Goal: Find specific fact: Find contact information

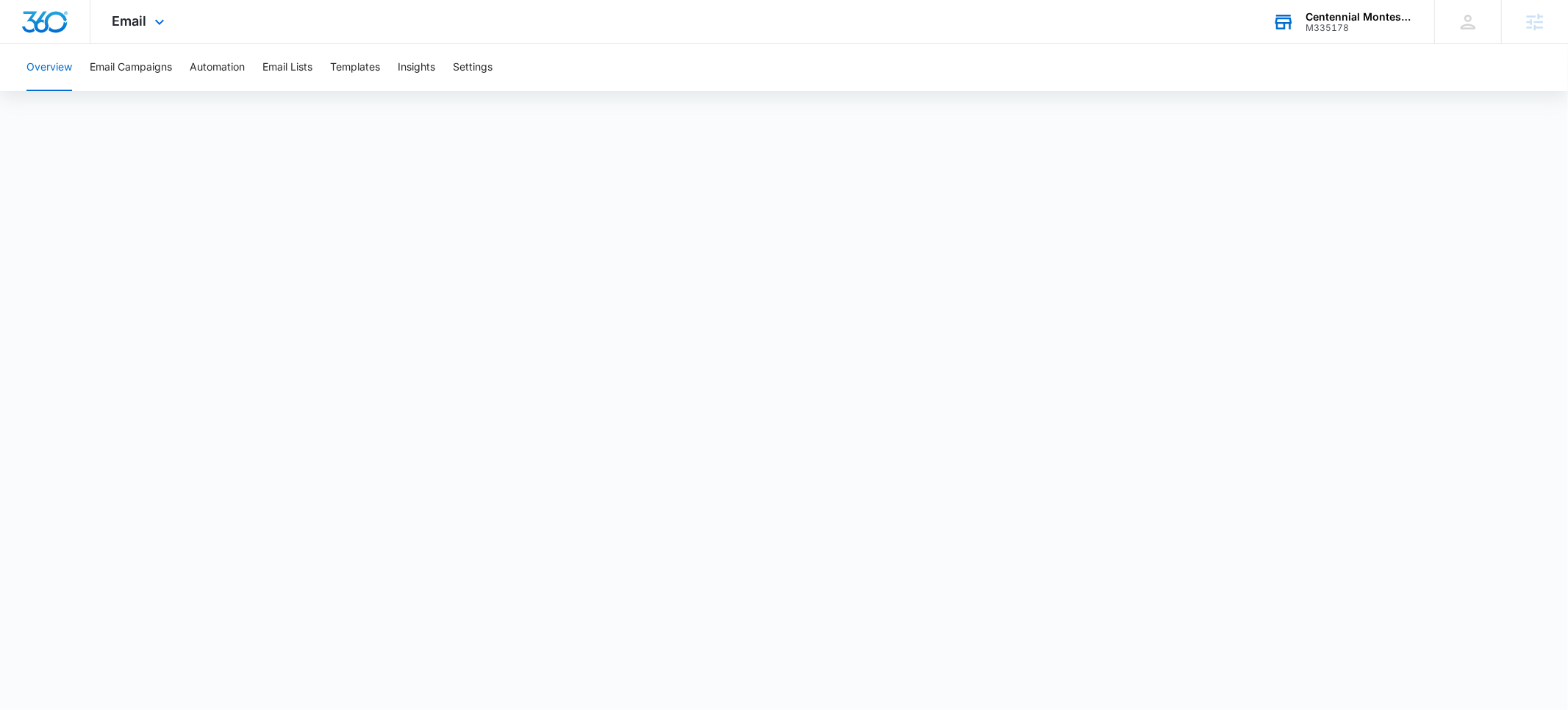
click at [1342, 26] on div "M335178" at bounding box center [1359, 27] width 107 height 10
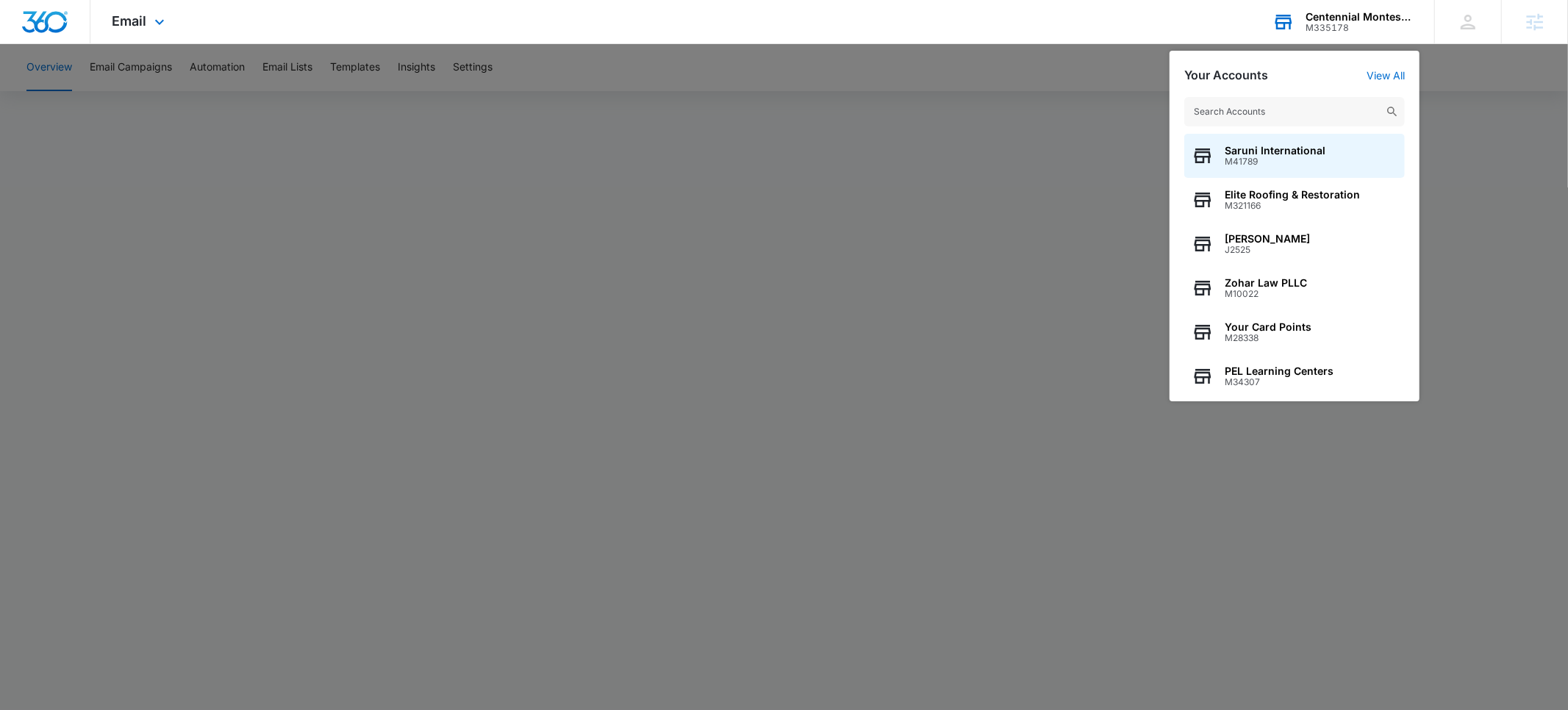
click at [1289, 110] on input "text" at bounding box center [1294, 111] width 220 height 30
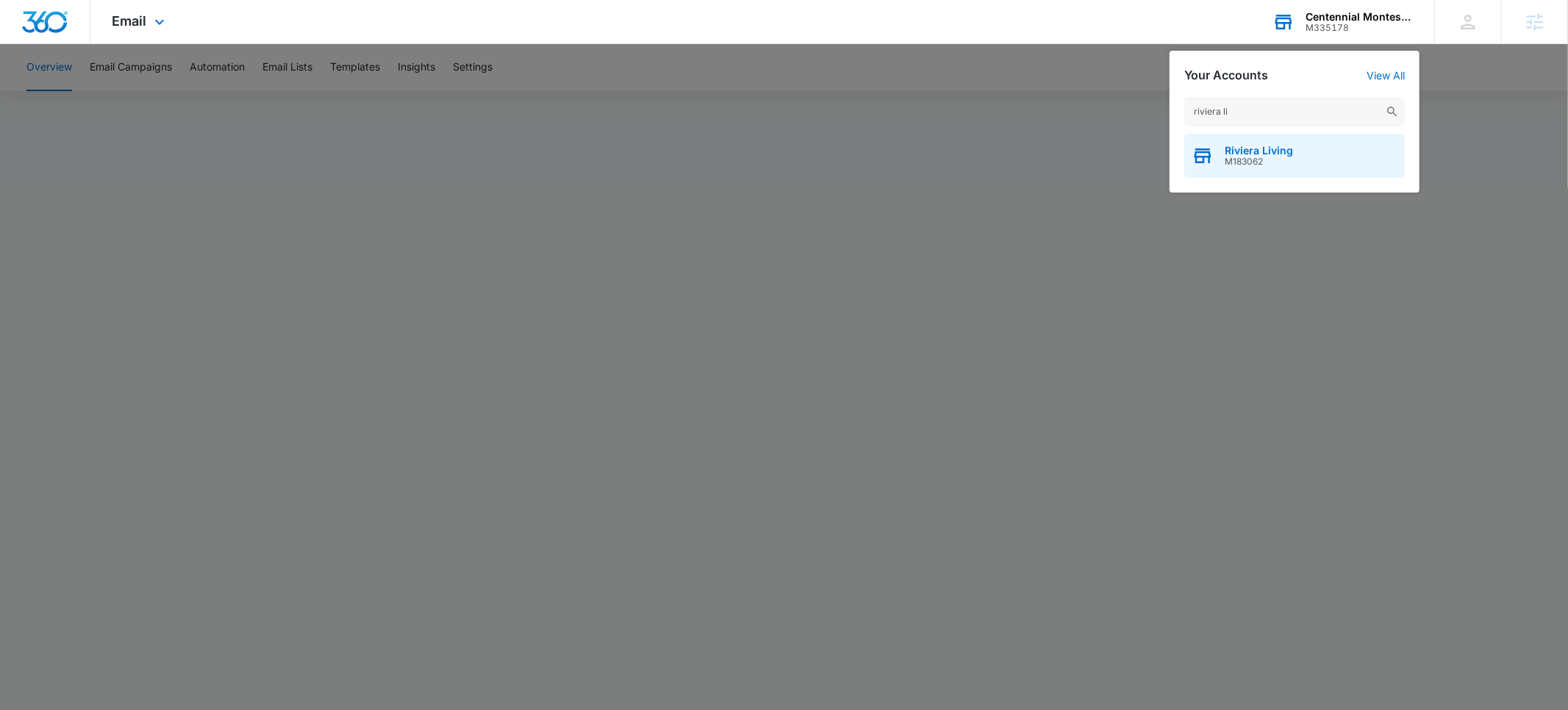
type input "riviera li"
click at [1272, 150] on span "Riviera Living" at bounding box center [1258, 150] width 68 height 12
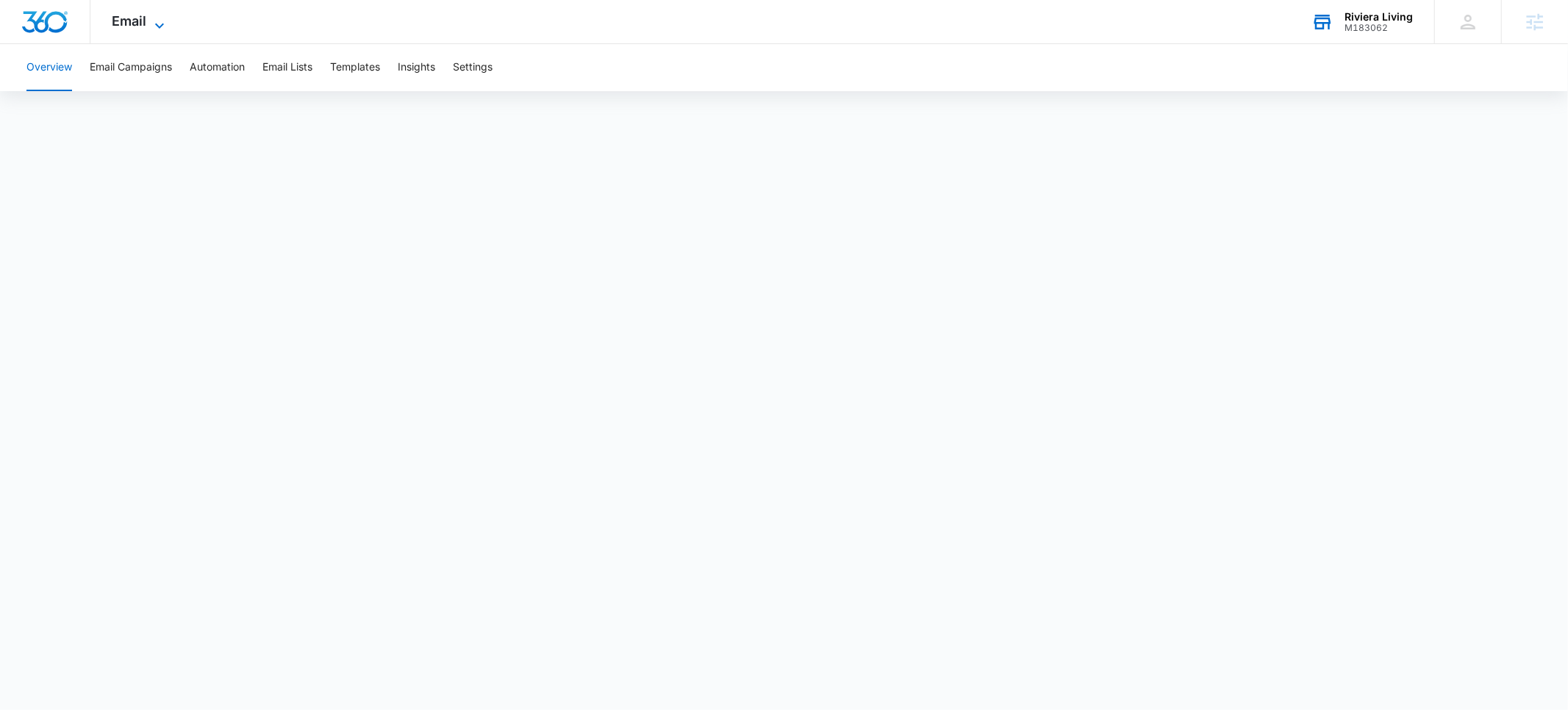
click at [140, 22] on span "Email" at bounding box center [129, 21] width 34 height 15
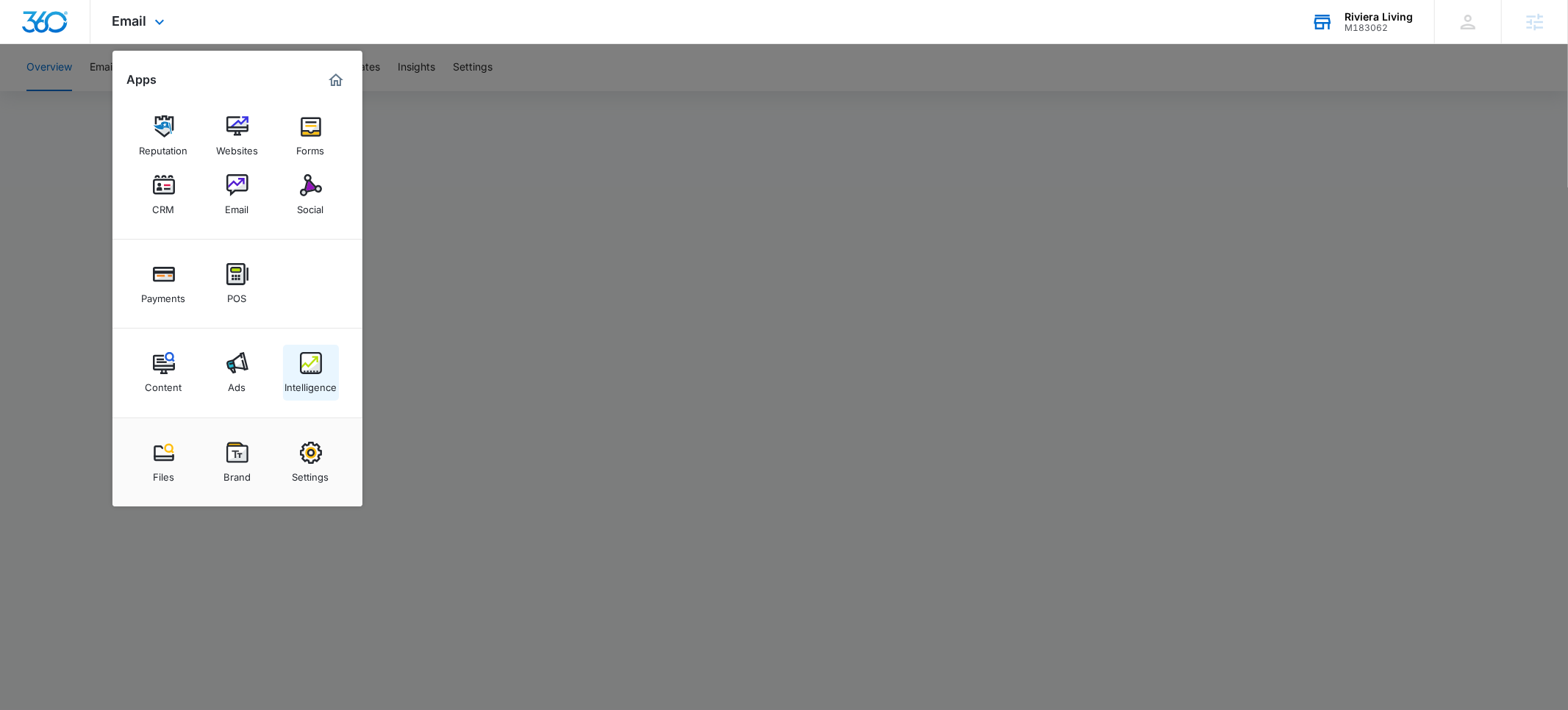
click at [314, 363] on img at bounding box center [311, 363] width 22 height 22
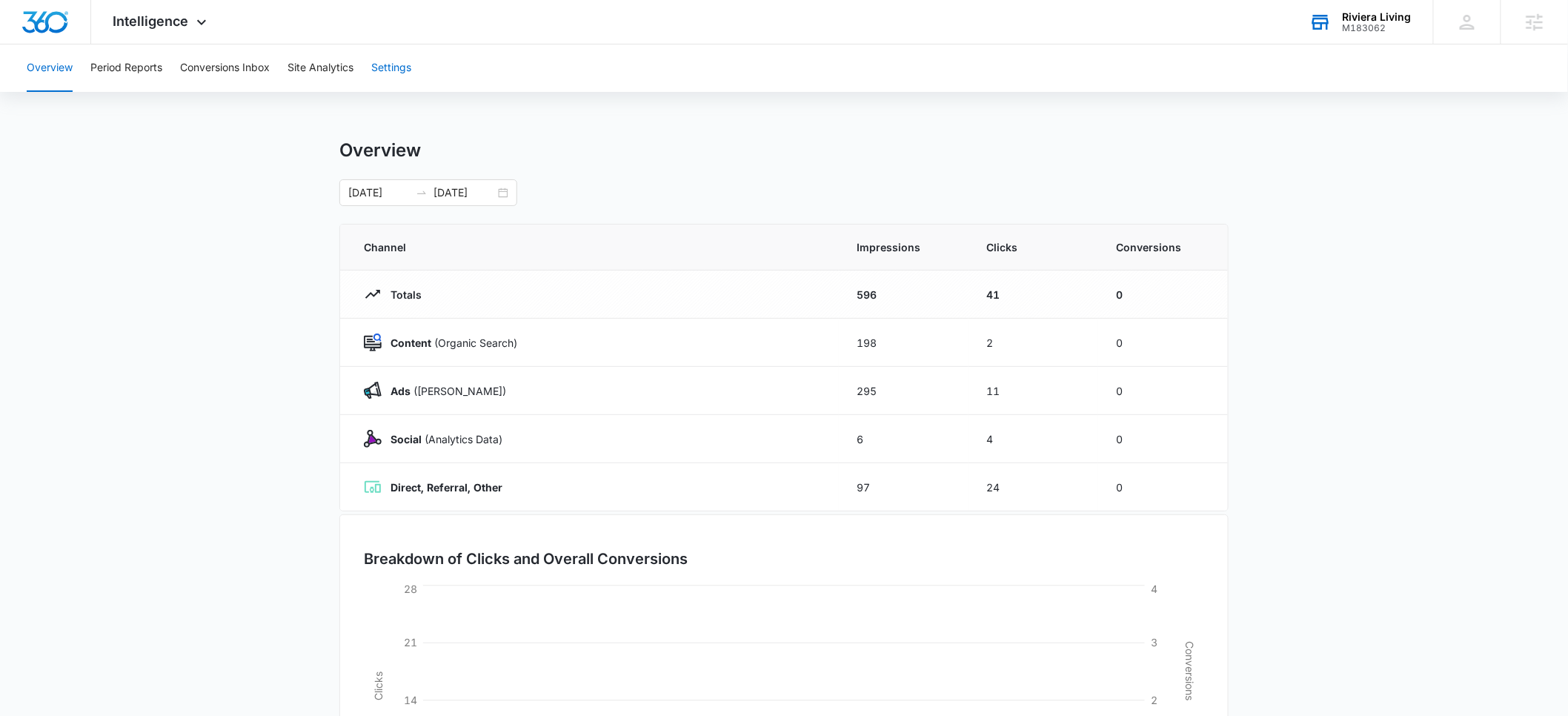
click at [378, 59] on button "Settings" at bounding box center [392, 68] width 40 height 48
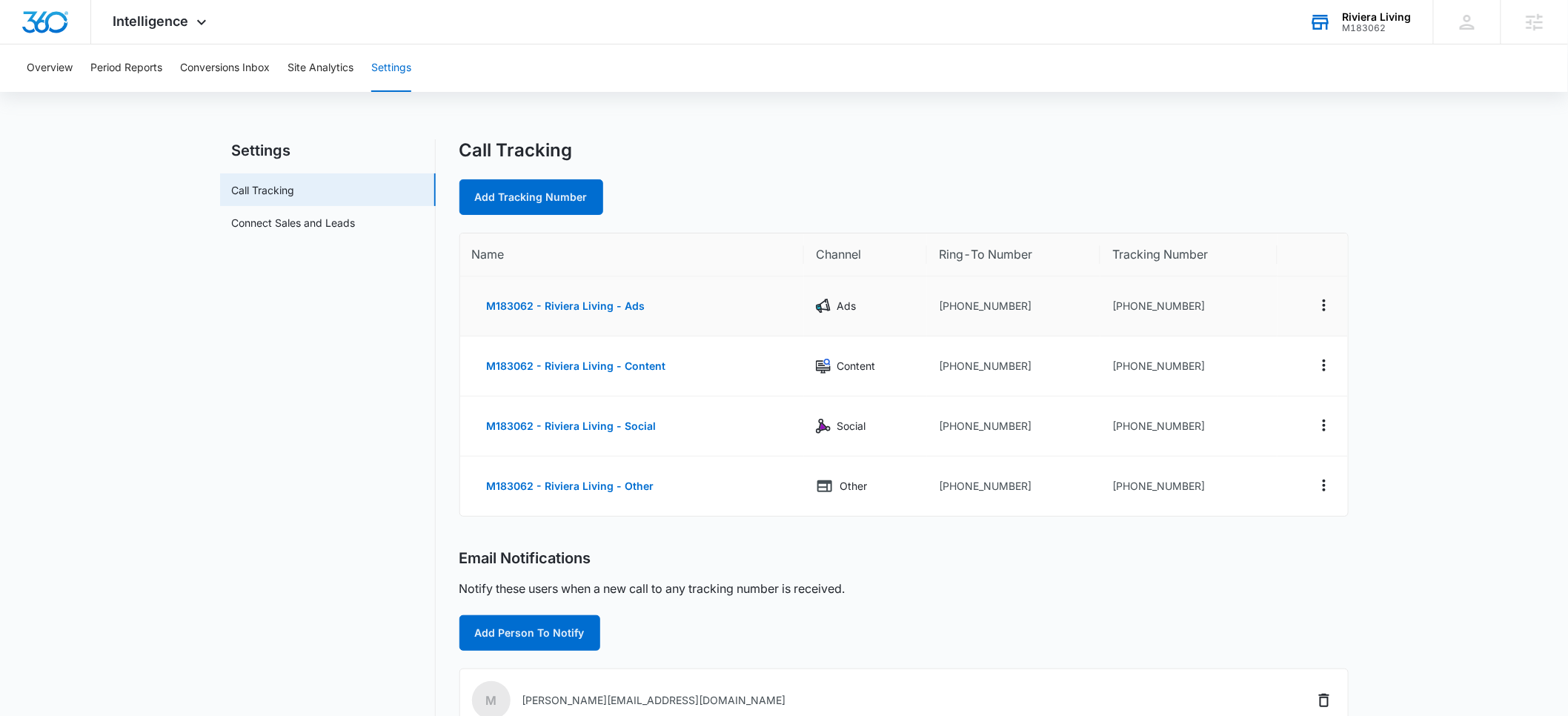
click at [1162, 308] on td "[PHONE_NUMBER]" at bounding box center [1189, 306] width 176 height 60
copy td "18332851622"
